Goal: Find contact information: Find contact information

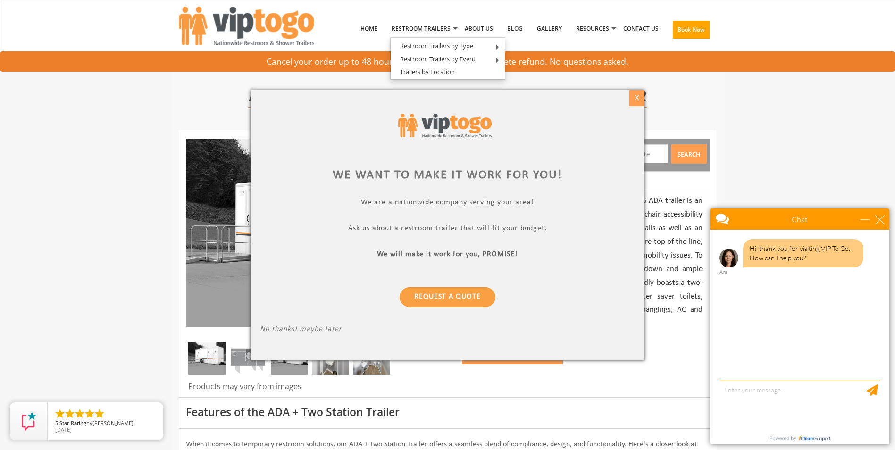
click at [634, 98] on div "X" at bounding box center [637, 98] width 15 height 16
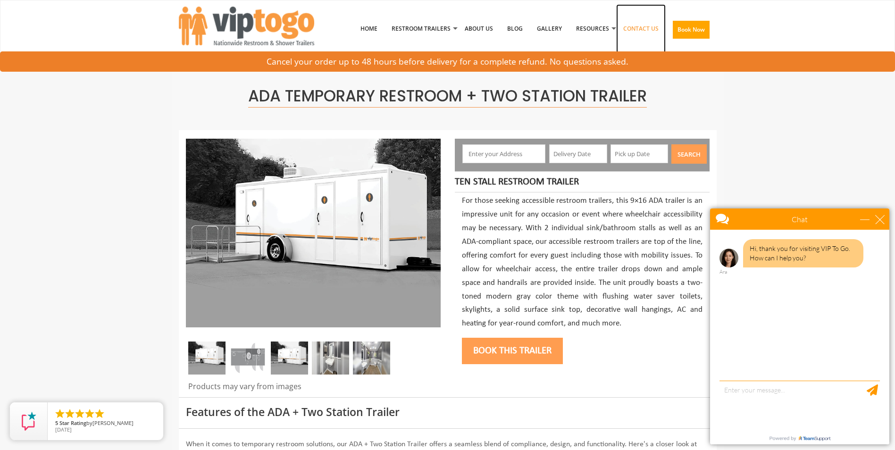
click at [639, 31] on link "Contact Us" at bounding box center [641, 28] width 50 height 49
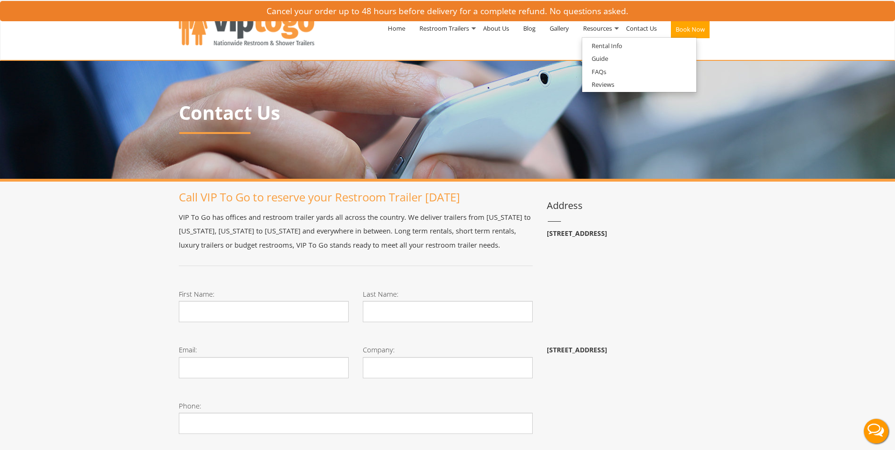
scroll to position [94, 0]
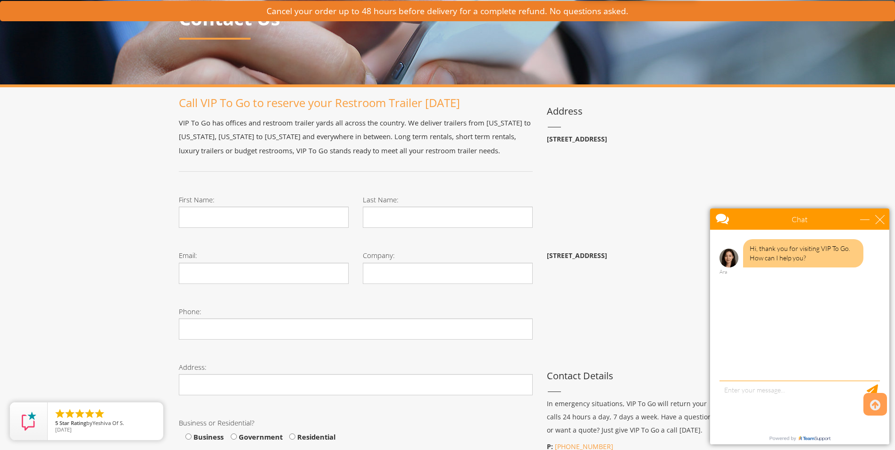
drag, startPoint x: 674, startPoint y: 141, endPoint x: 539, endPoint y: 140, distance: 135.4
click at [539, 140] on div "Call VIP To Go to reserve your Restroom Trailer [DATE] VIP To Go has offices an…" at bounding box center [448, 431] width 552 height 668
copy div "trailers or budget restrooms, VIP To Go stands ready to meet all your restroom …"
click at [532, 138] on p "VIP To Go has offices and restroom trailer yards all across the country. We del…" at bounding box center [356, 137] width 354 height 42
drag, startPoint x: 669, startPoint y: 137, endPoint x: 545, endPoint y: 137, distance: 124.6
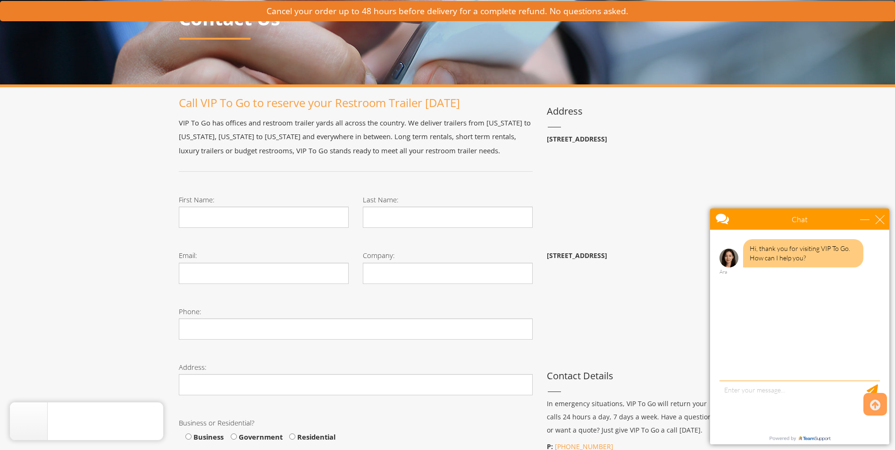
click at [545, 137] on div "Address [STREET_ADDRESS] [STREET_ADDRESS] Contact Details In emergency situatio…" at bounding box center [632, 285] width 184 height 377
copy b "[STREET_ADDRESS]"
click at [729, 142] on div "Toggle navigation VIPTOGO Home Restroom Trailers Restroom Trailers by Type All …" at bounding box center [447, 415] width 895 height 1019
drag, startPoint x: 670, startPoint y: 139, endPoint x: 543, endPoint y: 139, distance: 126.9
click at [543, 139] on div "Address [STREET_ADDRESS] [STREET_ADDRESS] Contact Details In emergency situatio…" at bounding box center [632, 285] width 184 height 377
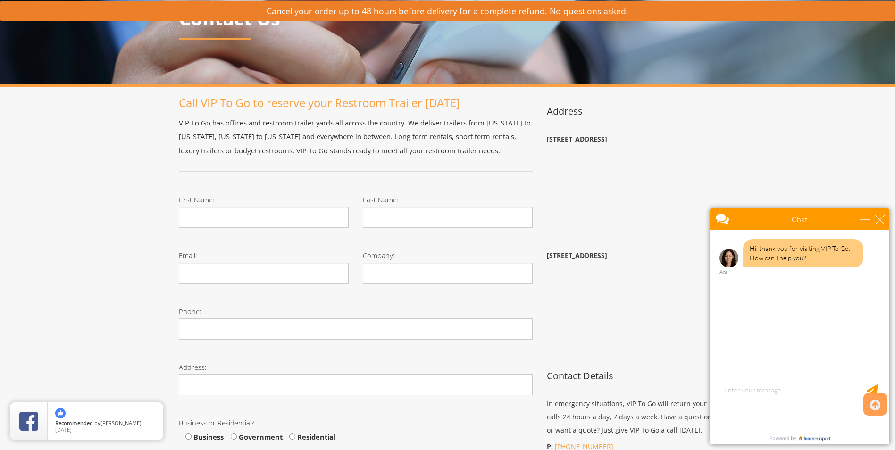
copy b "[STREET_ADDRESS]"
drag, startPoint x: 668, startPoint y: 137, endPoint x: 541, endPoint y: 136, distance: 126.9
click at [541, 136] on div "Address [STREET_ADDRESS] [STREET_ADDRESS] Contact Details In emergency situatio…" at bounding box center [632, 285] width 184 height 377
copy b "[STREET_ADDRESS]"
drag, startPoint x: 541, startPoint y: 136, endPoint x: 666, endPoint y: 140, distance: 125.6
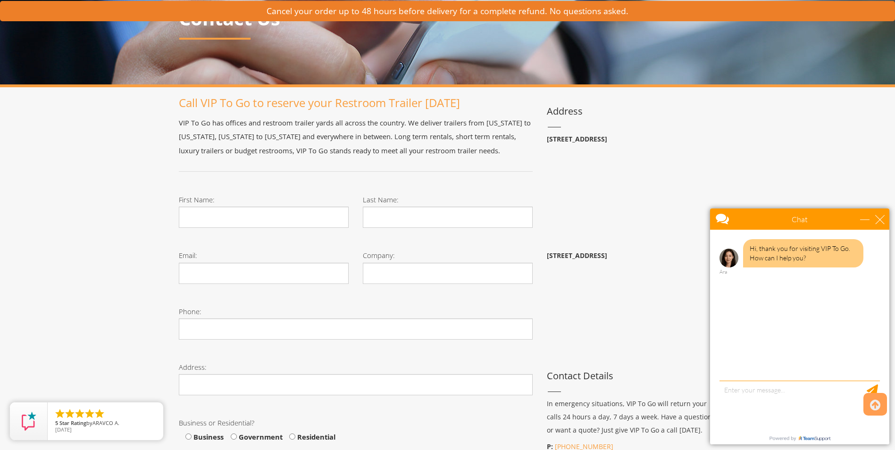
click at [607, 140] on b "[STREET_ADDRESS]" at bounding box center [577, 138] width 60 height 9
copy b "[STREET_ADDRESS]"
drag, startPoint x: 548, startPoint y: 139, endPoint x: 666, endPoint y: 138, distance: 118.0
click at [607, 138] on b "[STREET_ADDRESS]" at bounding box center [577, 138] width 60 height 9
copy b "[STREET_ADDRESS]"
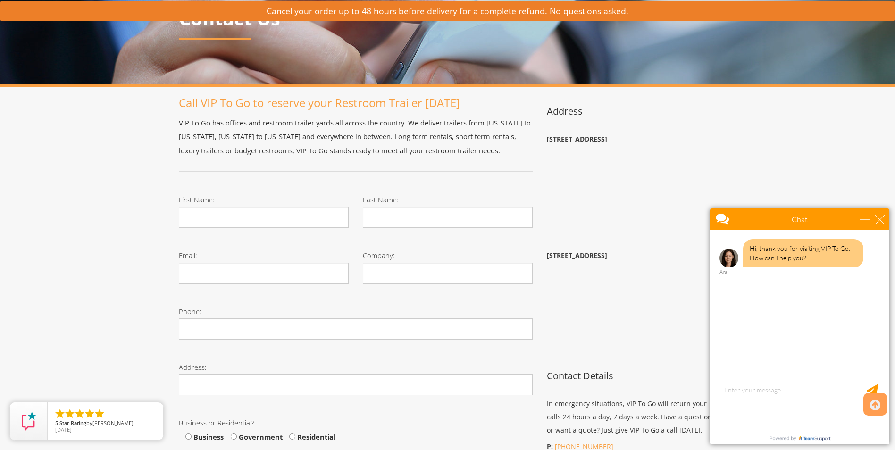
click at [746, 122] on div "Toggle navigation VIPTOGO Home Restroom Trailers Restroom Trailers by Type All …" at bounding box center [447, 415] width 895 height 1019
click at [879, 218] on div "close" at bounding box center [879, 219] width 9 height 9
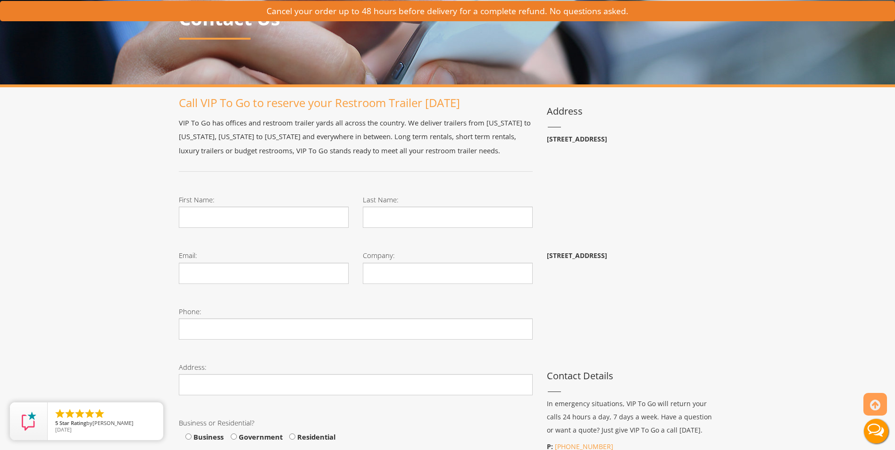
scroll to position [0, 0]
drag, startPoint x: 555, startPoint y: 139, endPoint x: 683, endPoint y: 139, distance: 128.3
click at [683, 139] on div "Address [STREET_ADDRESS] [STREET_ADDRESS] Contact Details In emergency situatio…" at bounding box center [632, 285] width 184 height 377
copy b "[STREET_ADDRESS]"
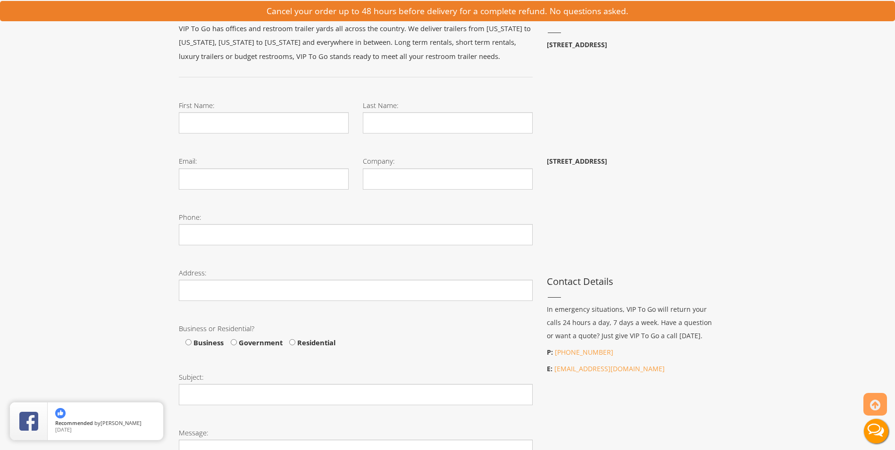
scroll to position [283, 0]
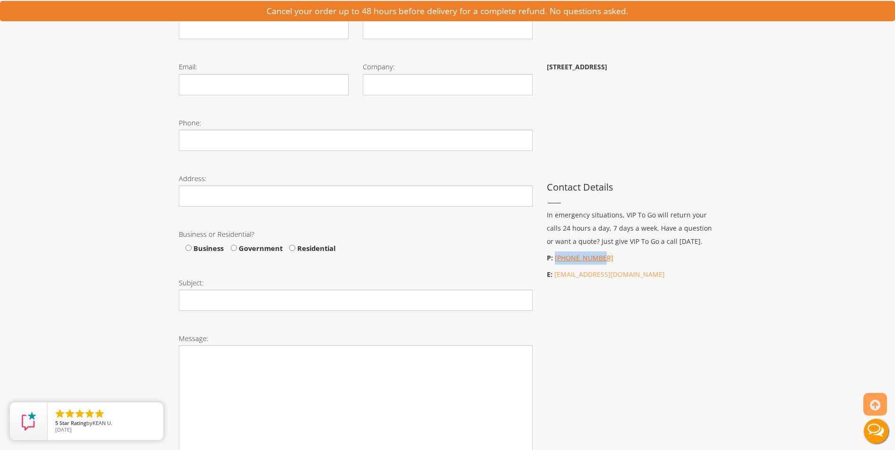
drag, startPoint x: 585, startPoint y: 254, endPoint x: 555, endPoint y: 256, distance: 29.8
click at [555, 256] on p "P: [PHONE_NUMBER]" at bounding box center [632, 257] width 170 height 13
copy link "[PHONE_NUMBER]"
drag, startPoint x: 546, startPoint y: 65, endPoint x: 686, endPoint y: 66, distance: 139.7
click at [687, 66] on p "[STREET_ADDRESS]" at bounding box center [632, 66] width 170 height 13
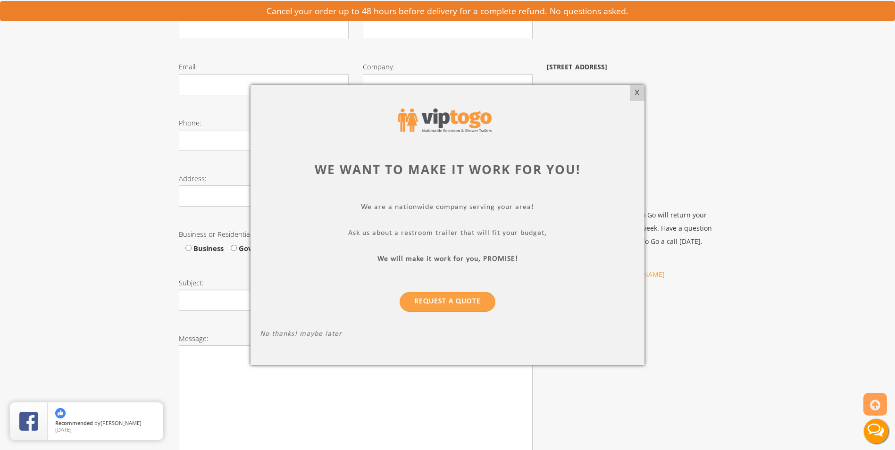
drag, startPoint x: 683, startPoint y: 66, endPoint x: 633, endPoint y: 92, distance: 56.6
click at [633, 92] on div "X" at bounding box center [637, 93] width 15 height 16
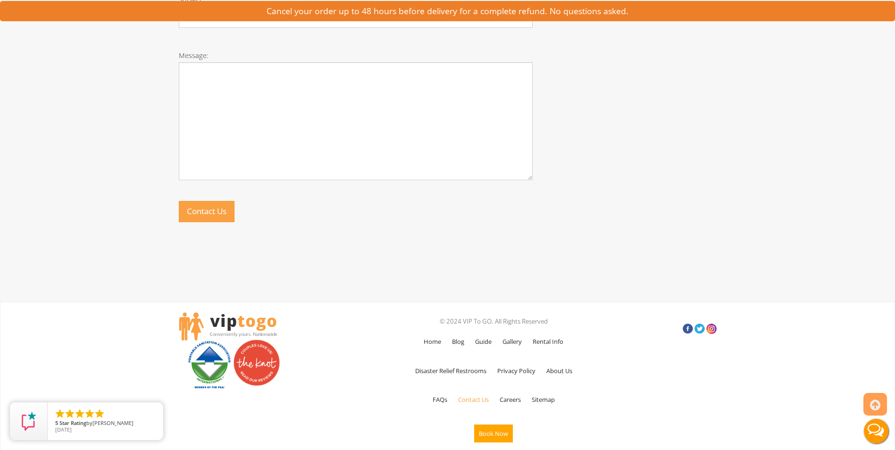
scroll to position [569, 0]
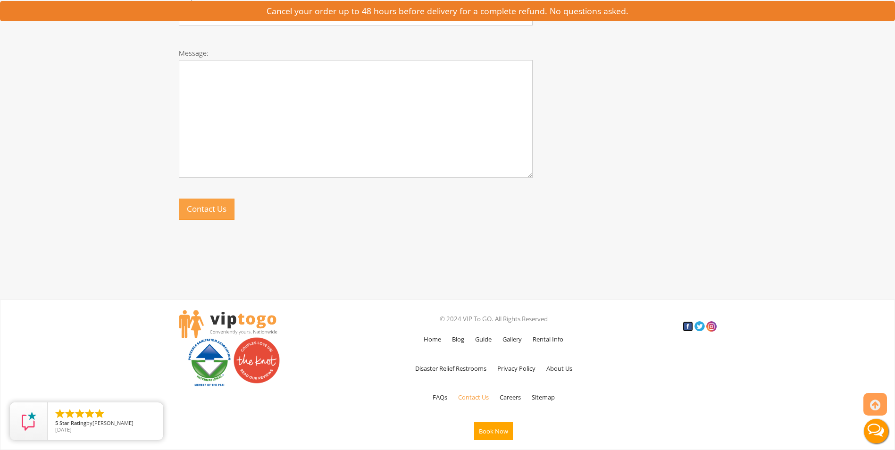
click at [684, 327] on link at bounding box center [688, 326] width 10 height 10
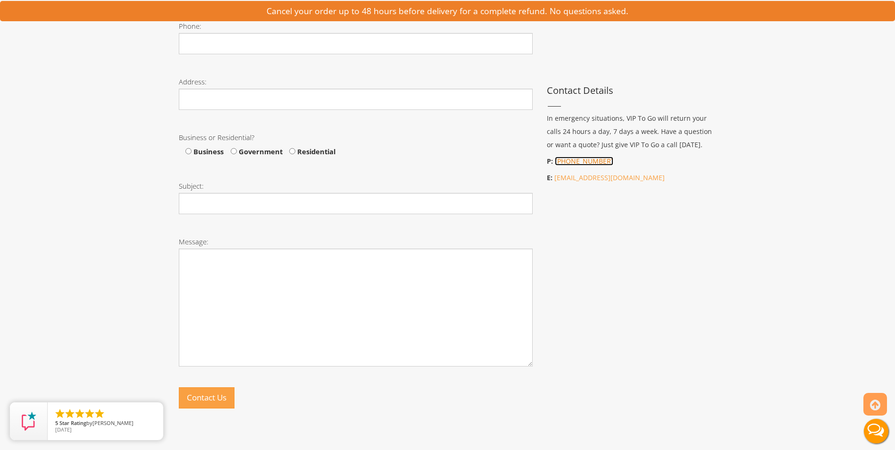
scroll to position [191, 0]
